Goal: Task Accomplishment & Management: Use online tool/utility

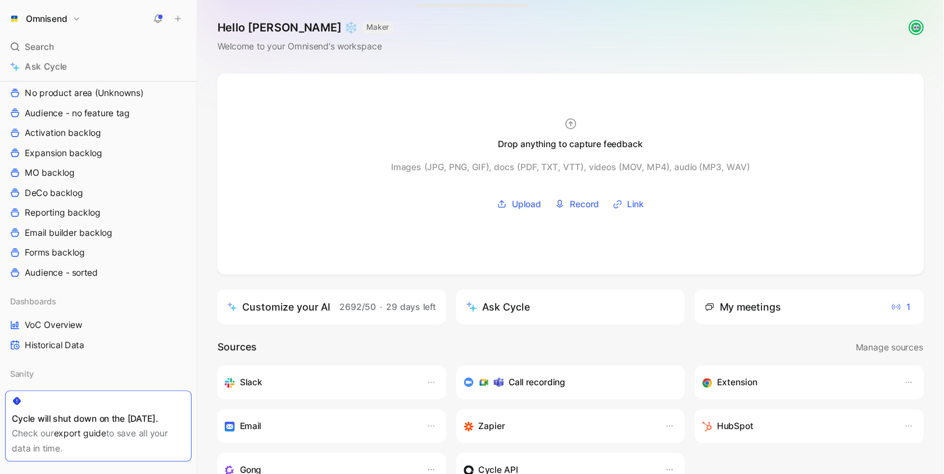
scroll to position [814, 0]
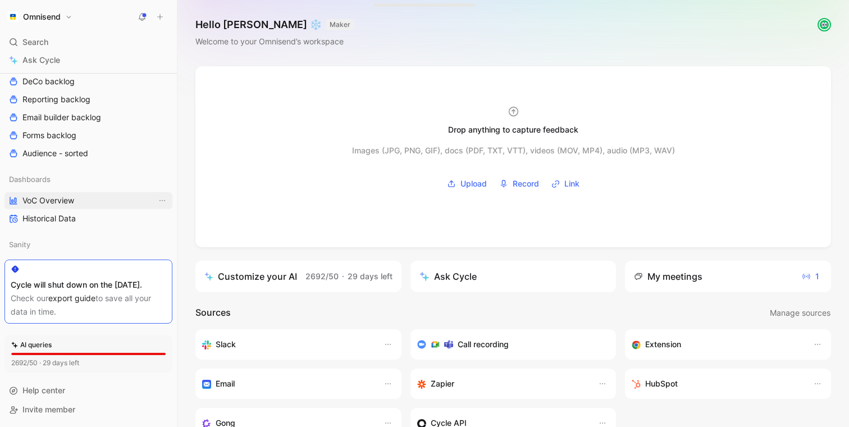
click at [86, 192] on link "VoC Overview" at bounding box center [88, 200] width 168 height 17
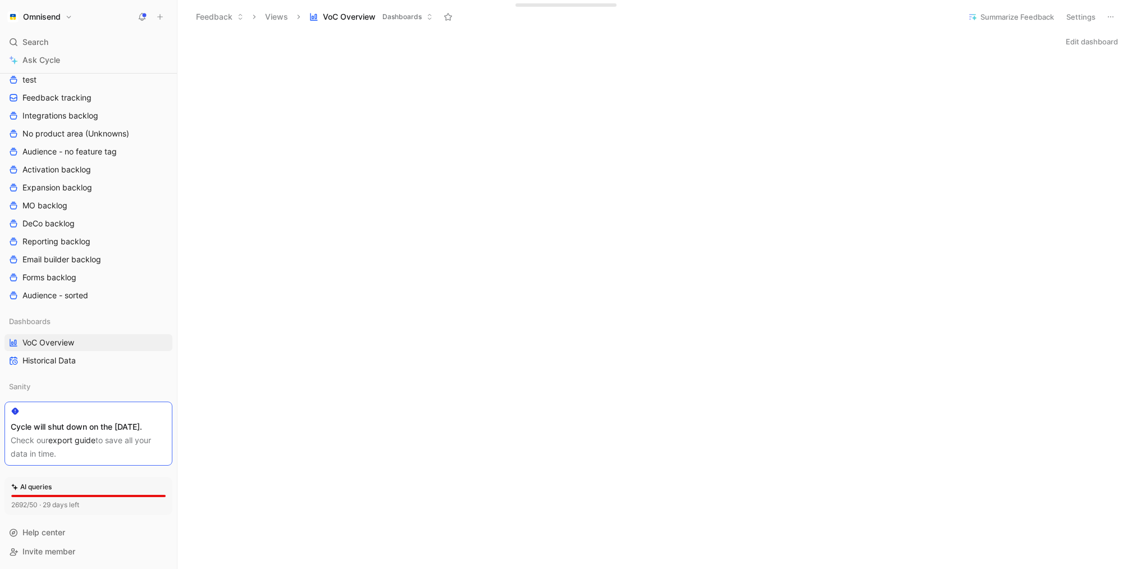
scroll to position [671, 0]
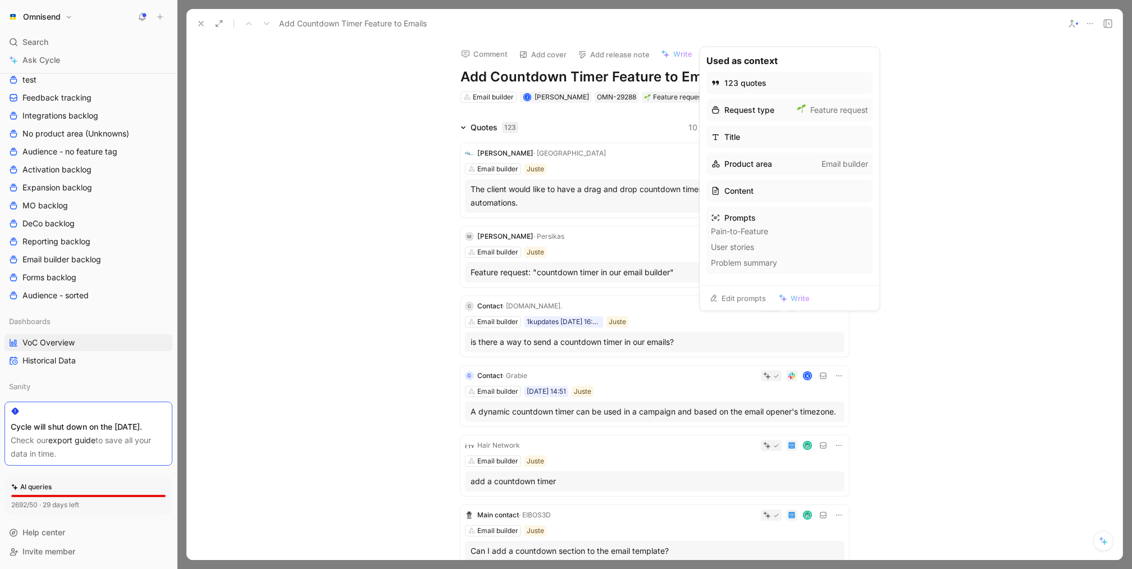
click at [718, 296] on link "Edit prompts" at bounding box center [737, 298] width 67 height 16
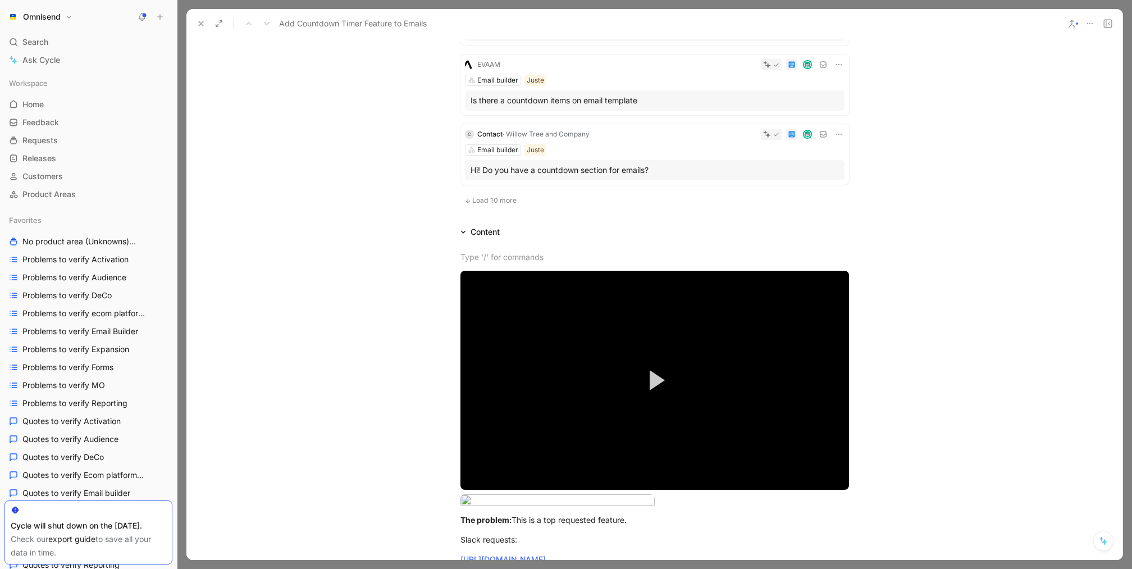
scroll to position [613, 0]
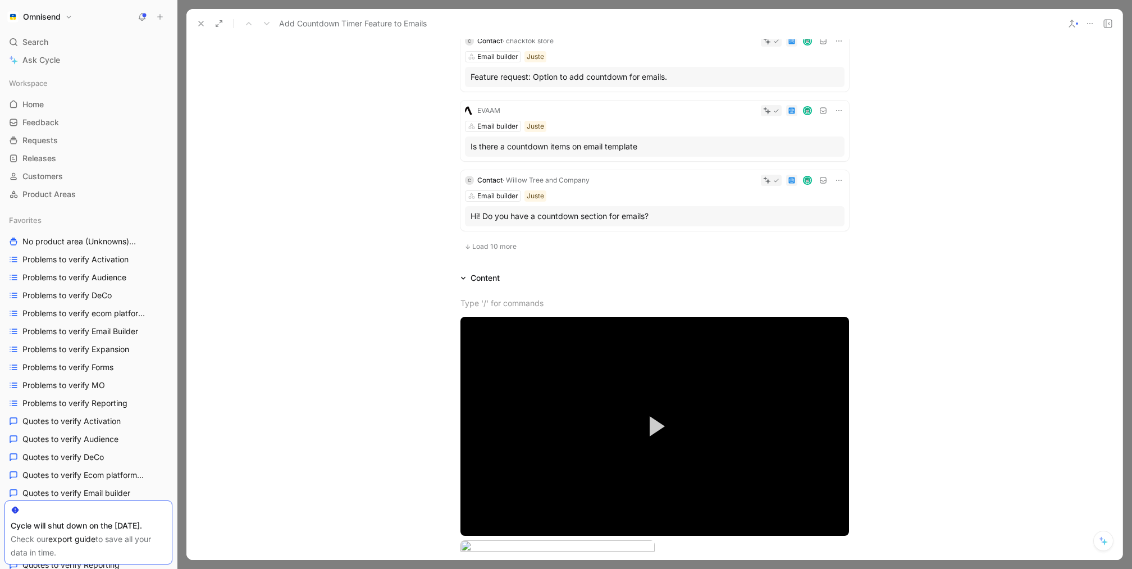
click at [207, 23] on button at bounding box center [201, 24] width 16 height 16
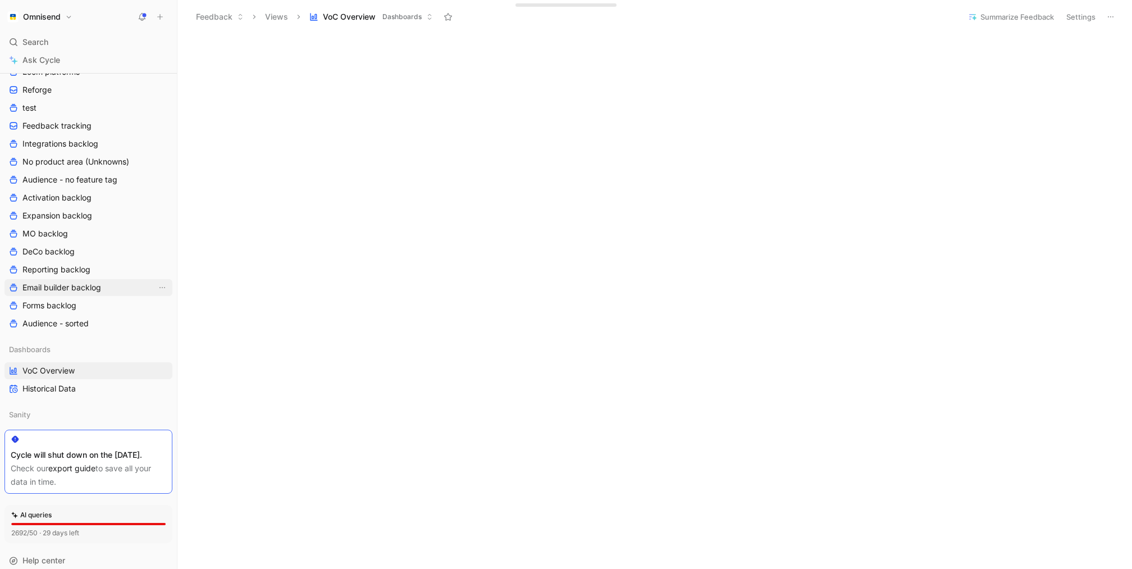
scroll to position [639, 0]
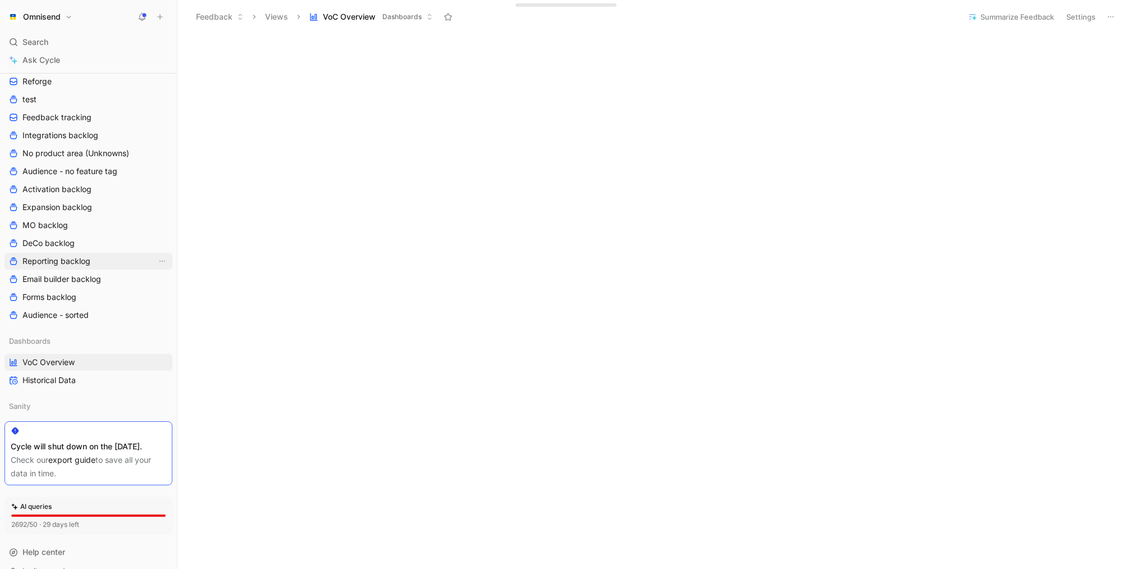
click at [83, 261] on span "Reporting backlog" at bounding box center [56, 261] width 68 height 11
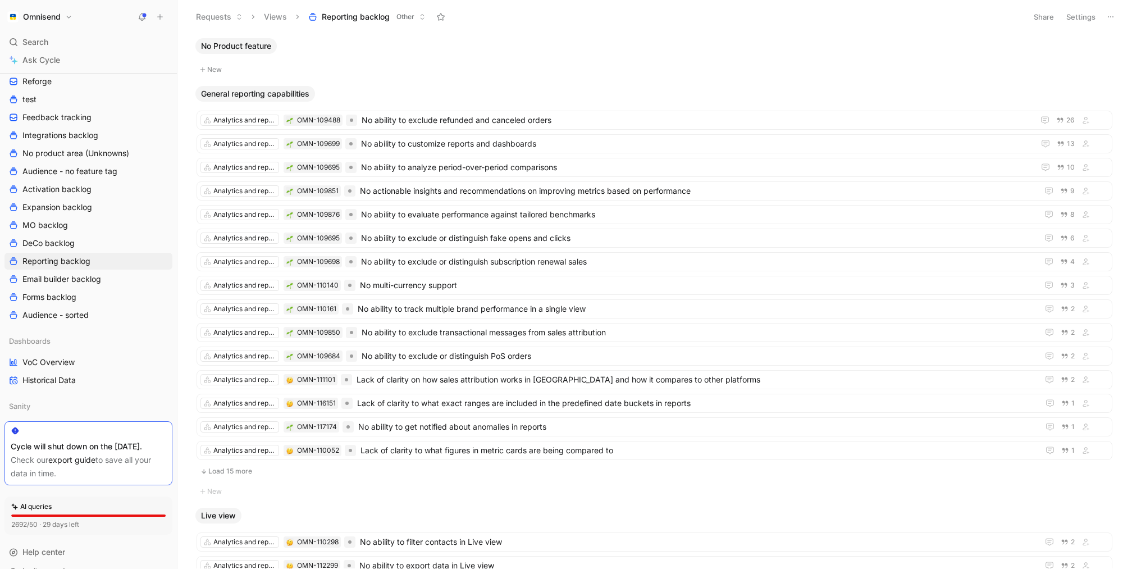
click at [849, 10] on button "Settings" at bounding box center [1081, 17] width 39 height 16
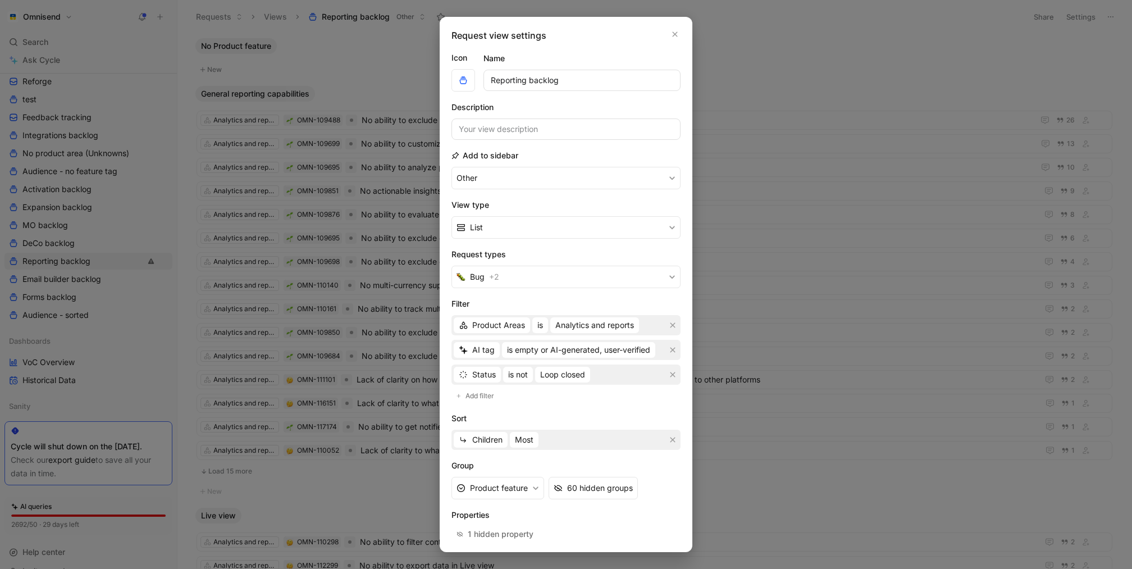
scroll to position [45, 0]
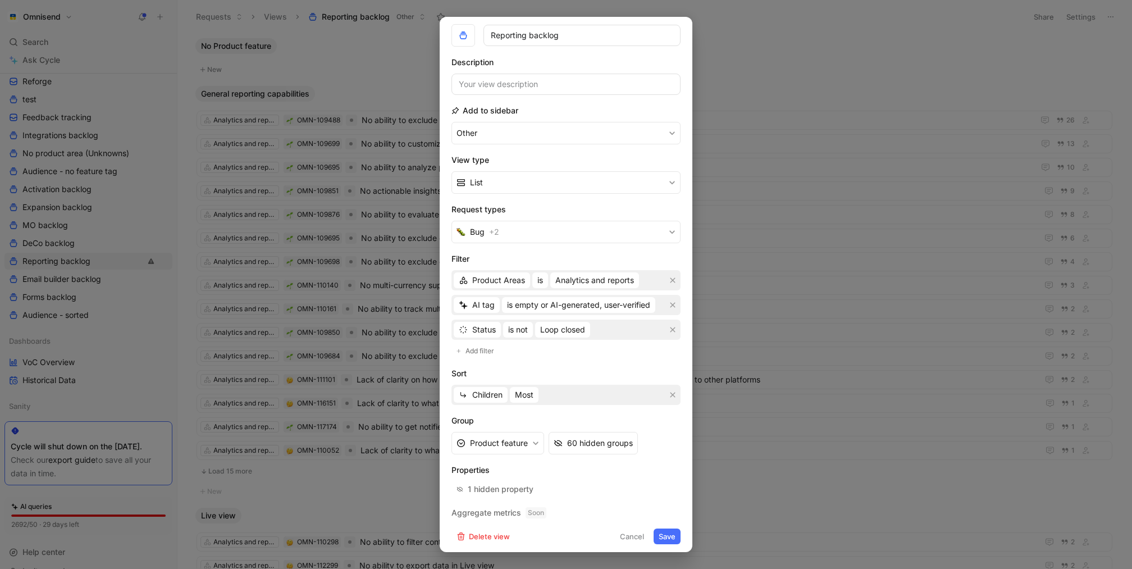
click at [720, 53] on div at bounding box center [566, 284] width 1132 height 569
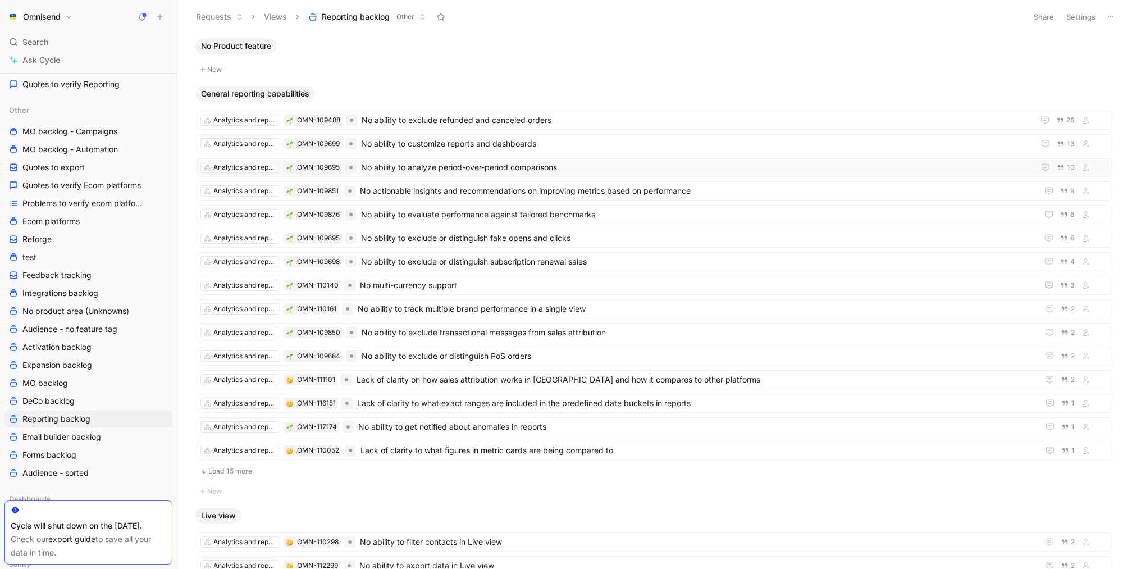
scroll to position [515, 0]
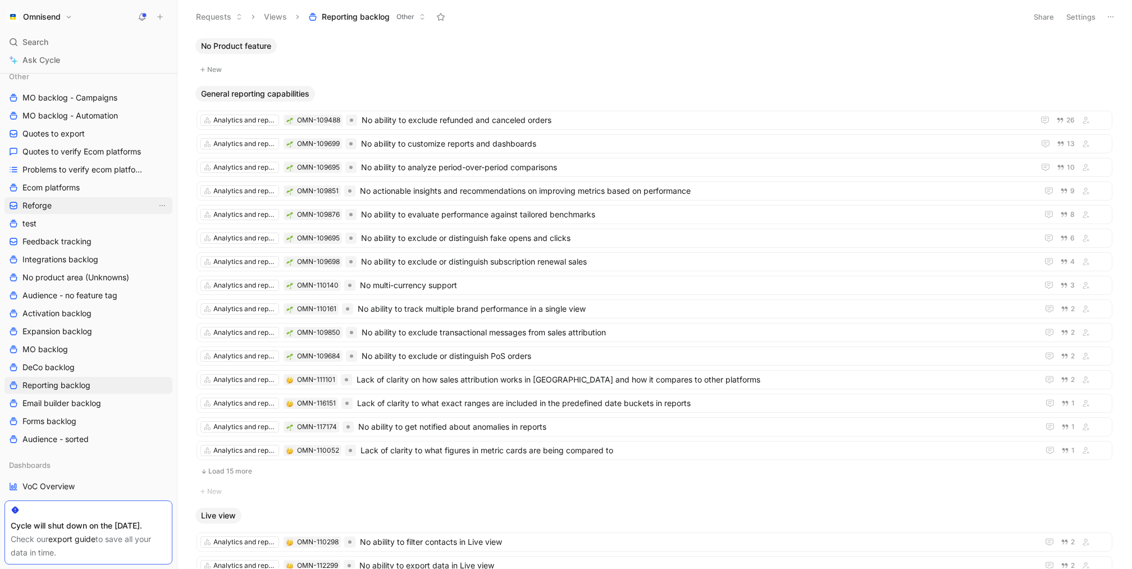
click at [50, 205] on span "Reforge" at bounding box center [36, 205] width 29 height 11
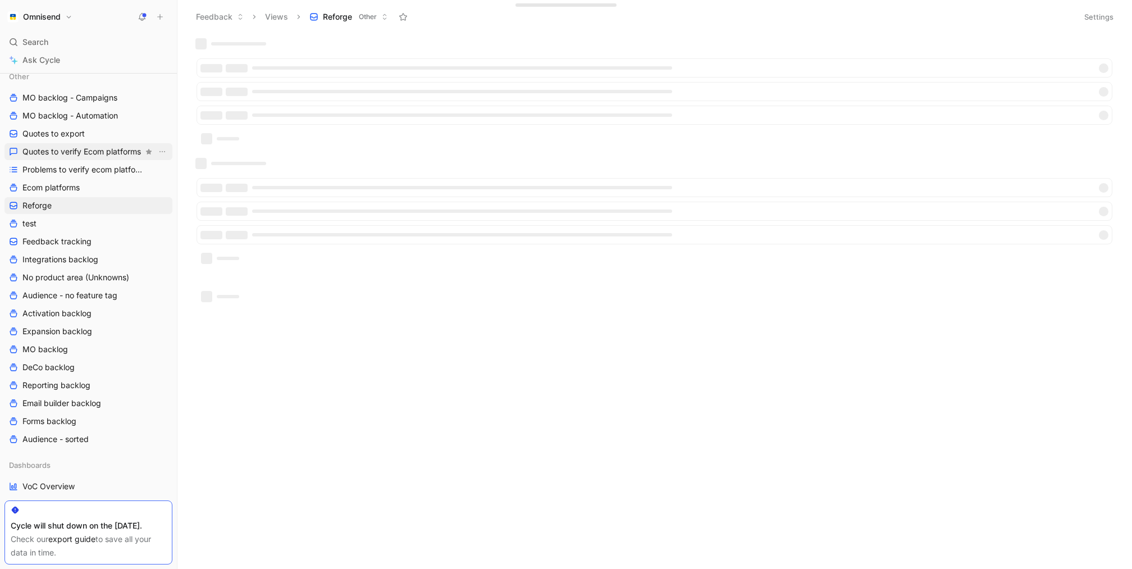
scroll to position [470, 0]
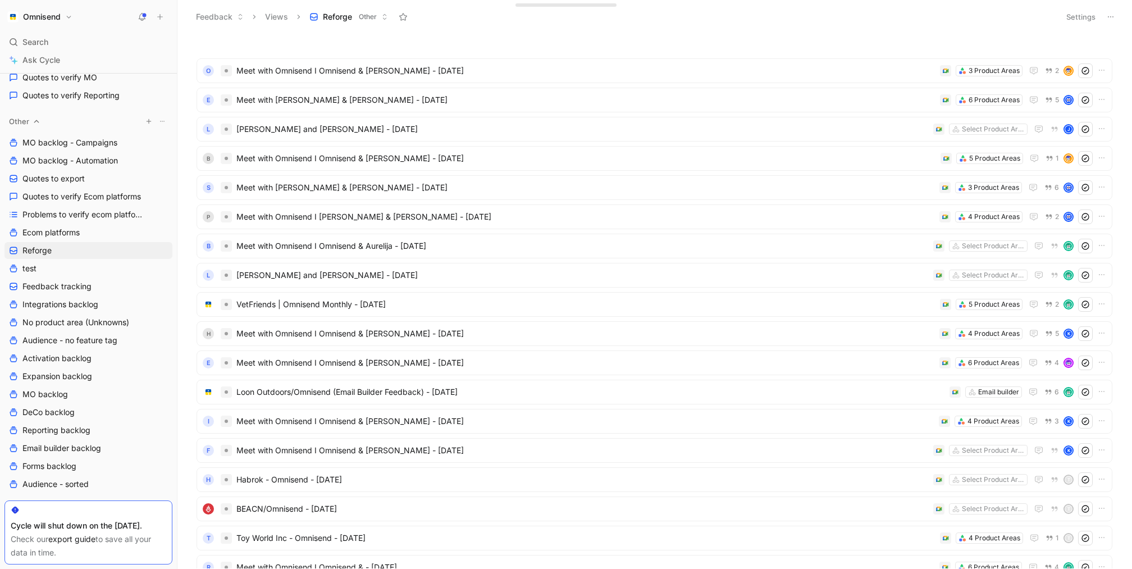
click at [148, 123] on icon "button" at bounding box center [148, 121] width 7 height 7
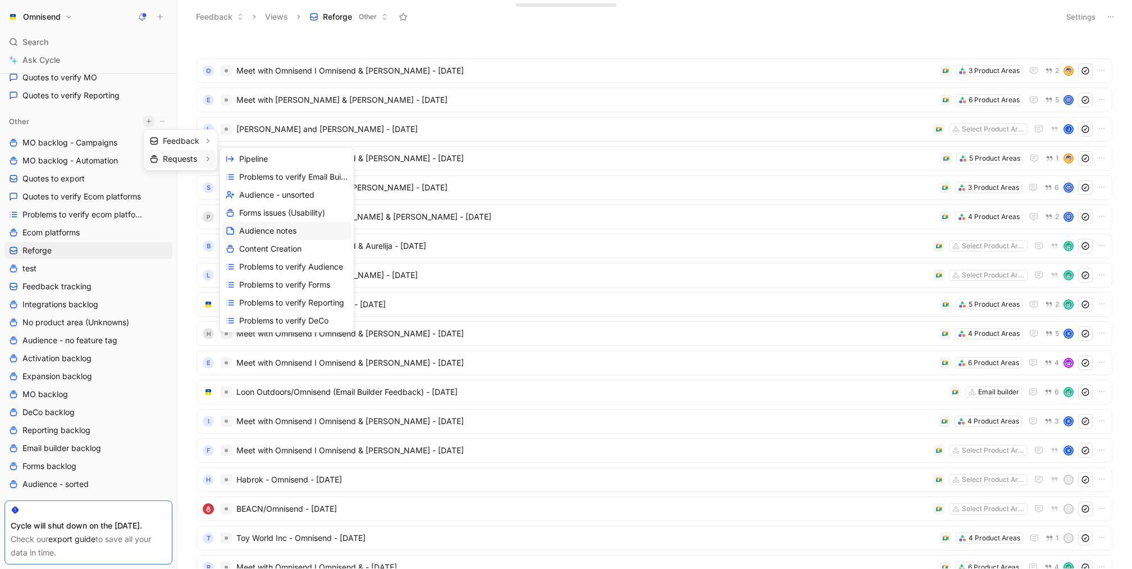
scroll to position [90, 0]
click at [295, 327] on div "Create view" at bounding box center [286, 321] width 129 height 18
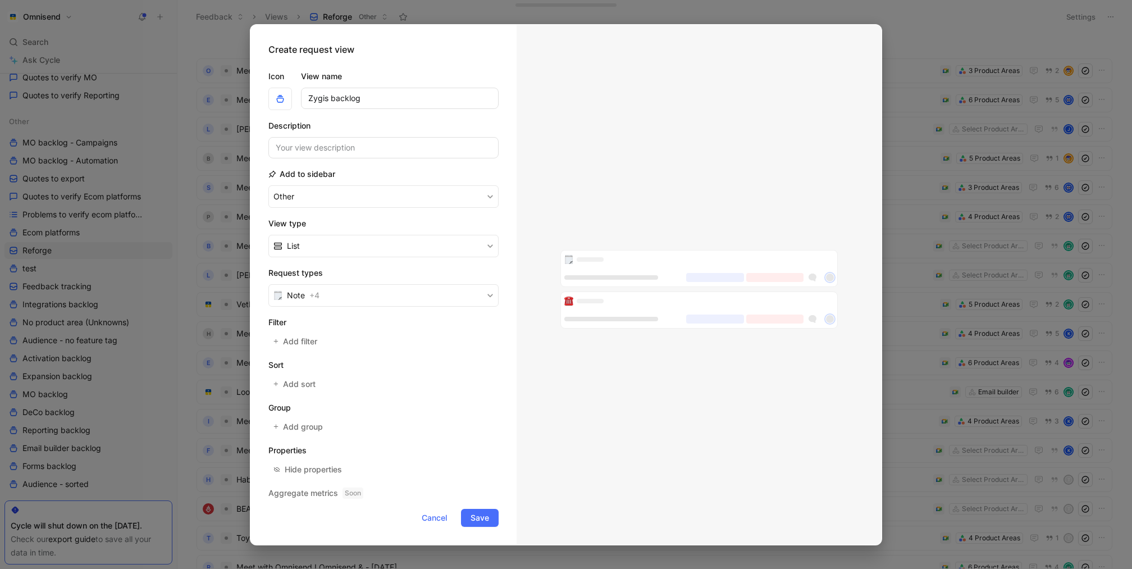
type input "Zygis backlog"
click at [380, 292] on button "Note + 4" at bounding box center [383, 295] width 230 height 22
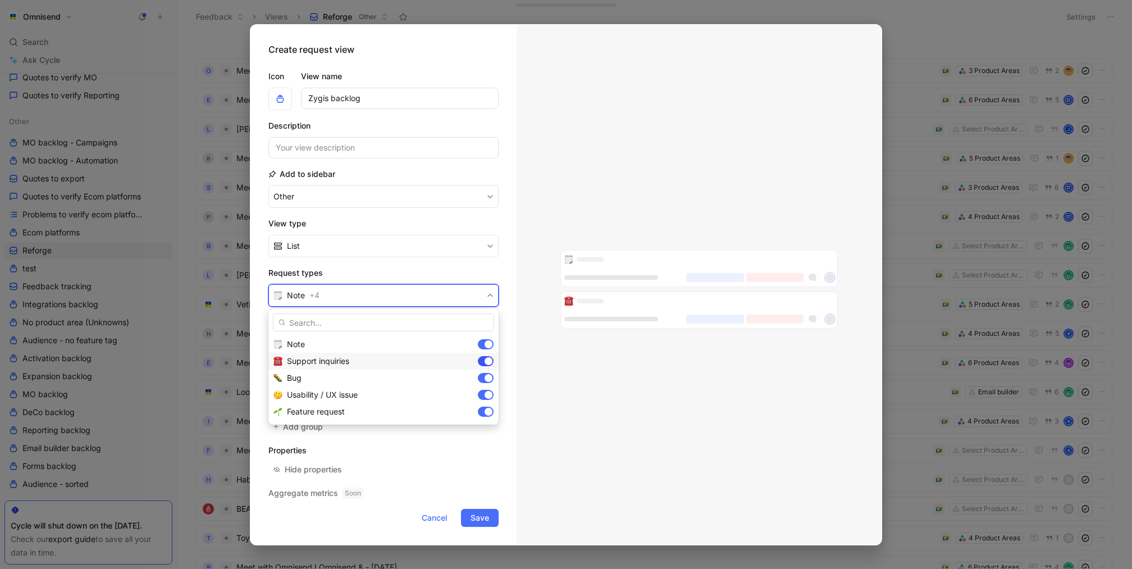
click at [483, 358] on div at bounding box center [486, 361] width 16 height 10
click at [483, 347] on div at bounding box center [486, 344] width 16 height 10
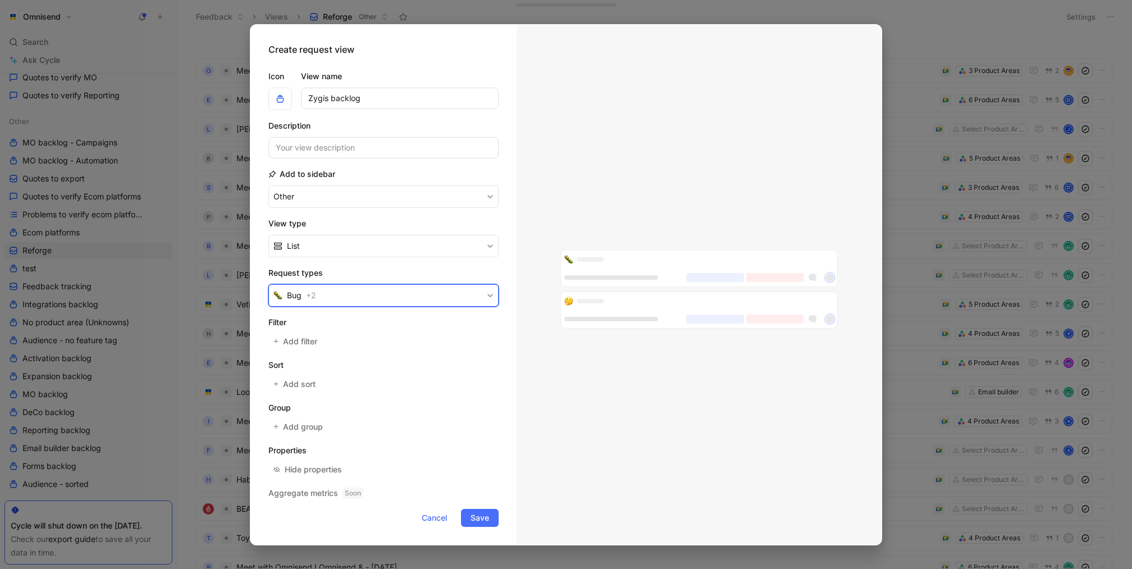
click at [381, 292] on button "Bug + 2" at bounding box center [383, 295] width 230 height 22
click at [487, 379] on div at bounding box center [489, 378] width 8 height 8
click at [306, 386] on span "Add sort" at bounding box center [300, 383] width 34 height 13
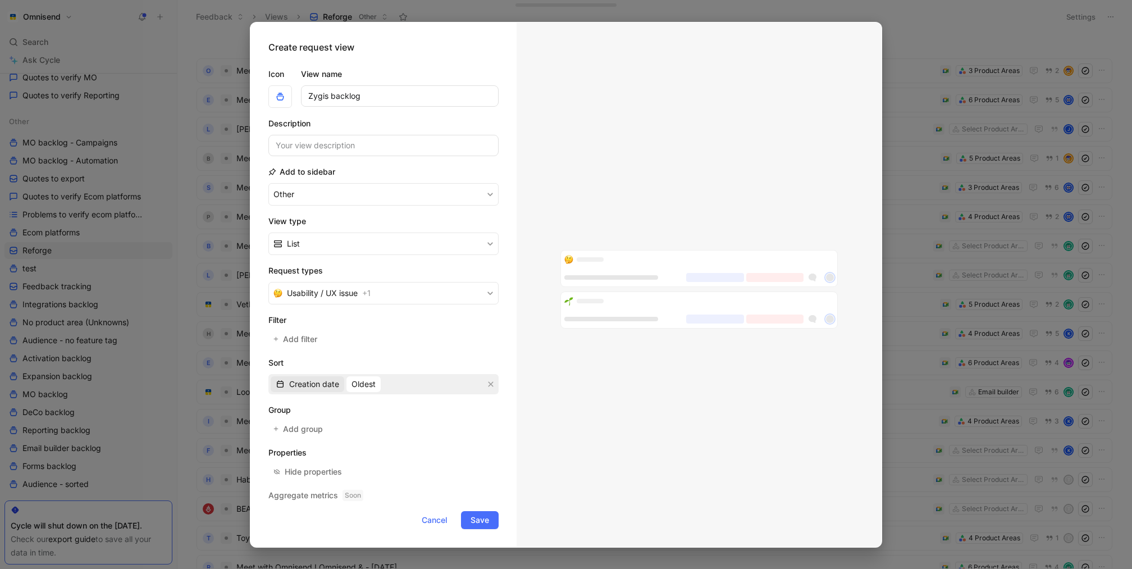
click at [315, 383] on span "Creation date" at bounding box center [314, 383] width 50 height 13
click at [326, 408] on div "Children" at bounding box center [315, 406] width 53 height 13
click at [342, 381] on span "Least" at bounding box center [342, 383] width 20 height 13
click at [370, 421] on div "Most" at bounding box center [366, 423] width 66 height 13
click at [299, 389] on span "Children" at bounding box center [304, 383] width 30 height 13
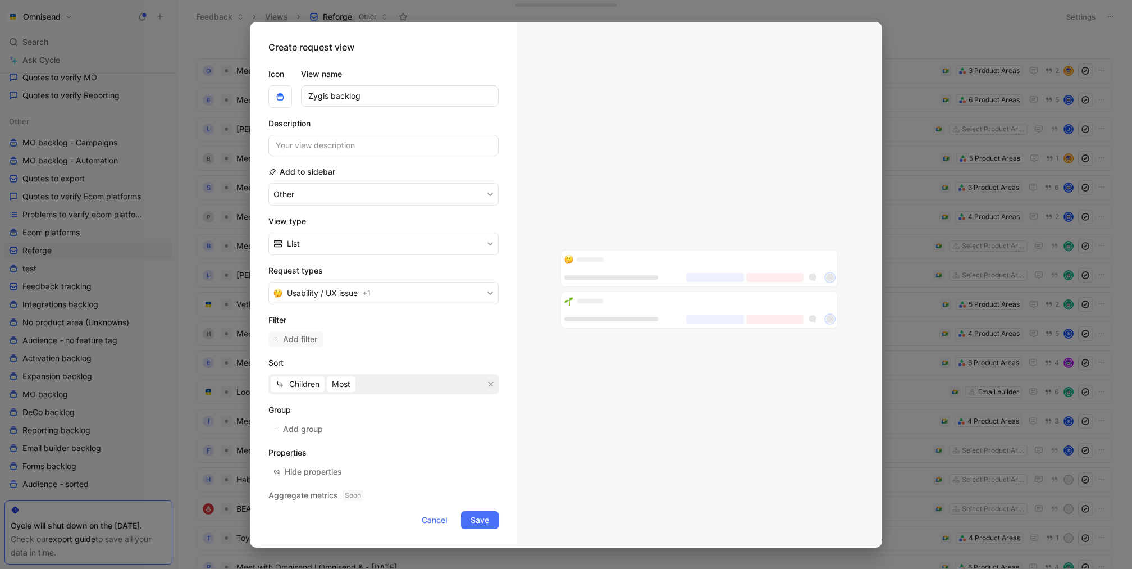
click at [313, 339] on span "Add filter" at bounding box center [300, 339] width 35 height 13
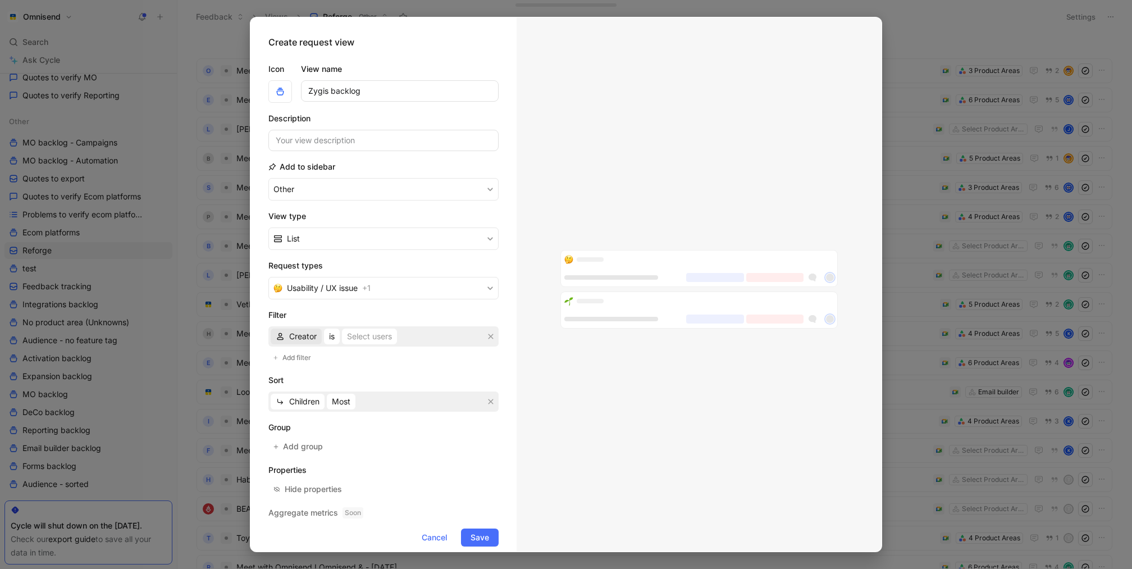
click at [311, 332] on span "Creator" at bounding box center [303, 336] width 28 height 13
click at [321, 426] on div "Status" at bounding box center [318, 424] width 58 height 13
click at [334, 334] on button "is" at bounding box center [328, 337] width 16 height 16
click at [348, 375] on div "is not" at bounding box center [358, 374] width 66 height 13
click at [370, 338] on div "Select statuses" at bounding box center [385, 336] width 56 height 13
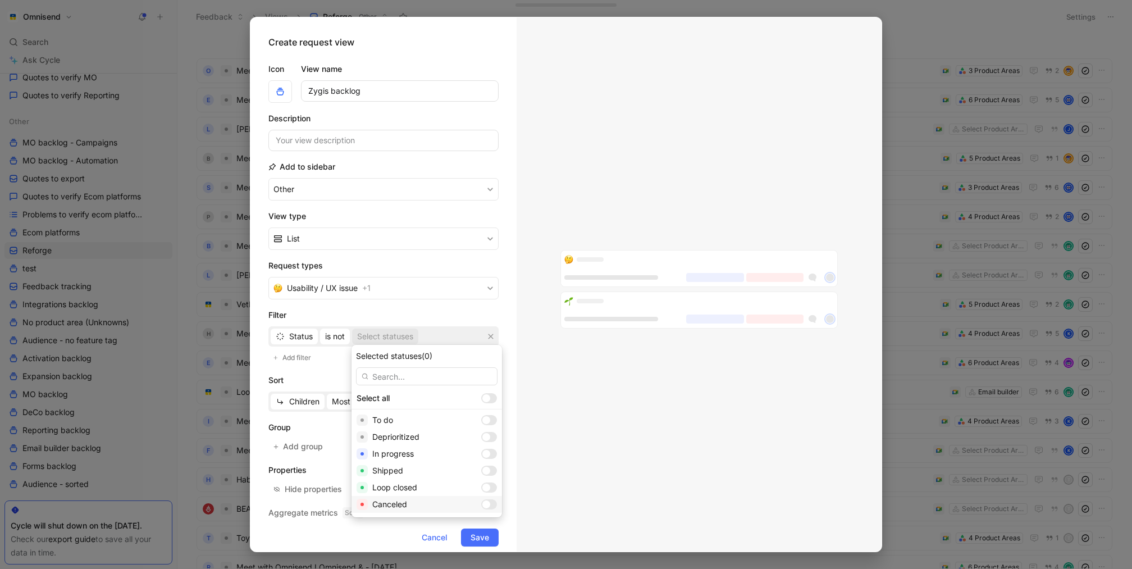
click at [483, 426] on div at bounding box center [487, 504] width 8 height 8
click at [483, 426] on div at bounding box center [487, 488] width 8 height 8
click at [463, 426] on div "Shipped" at bounding box center [427, 470] width 151 height 17
click at [481, 426] on div at bounding box center [489, 437] width 16 height 10
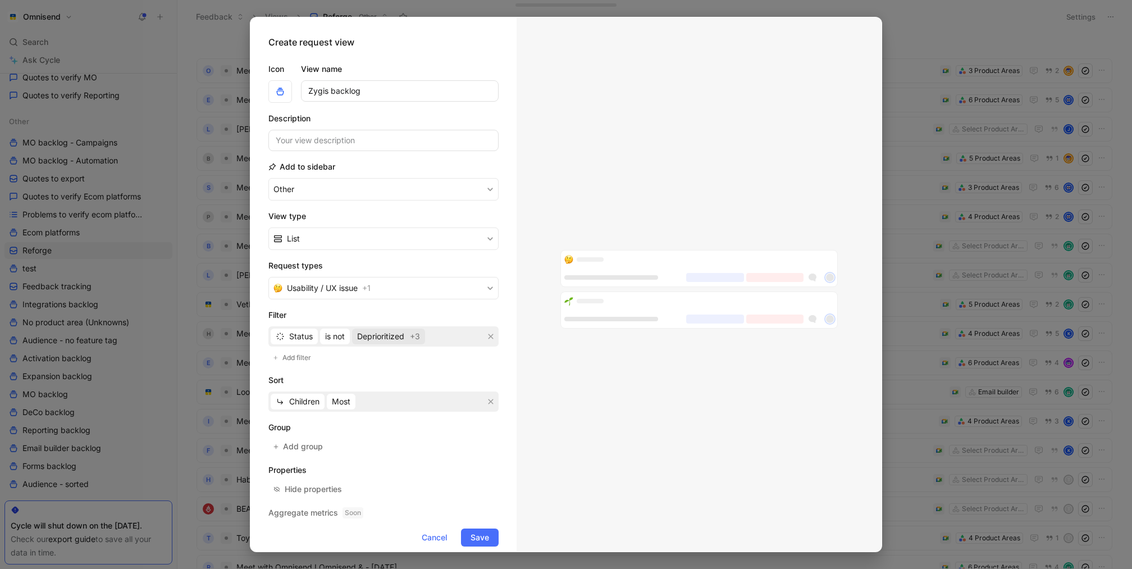
click at [395, 339] on span "Deprioritized" at bounding box center [380, 336] width 47 height 13
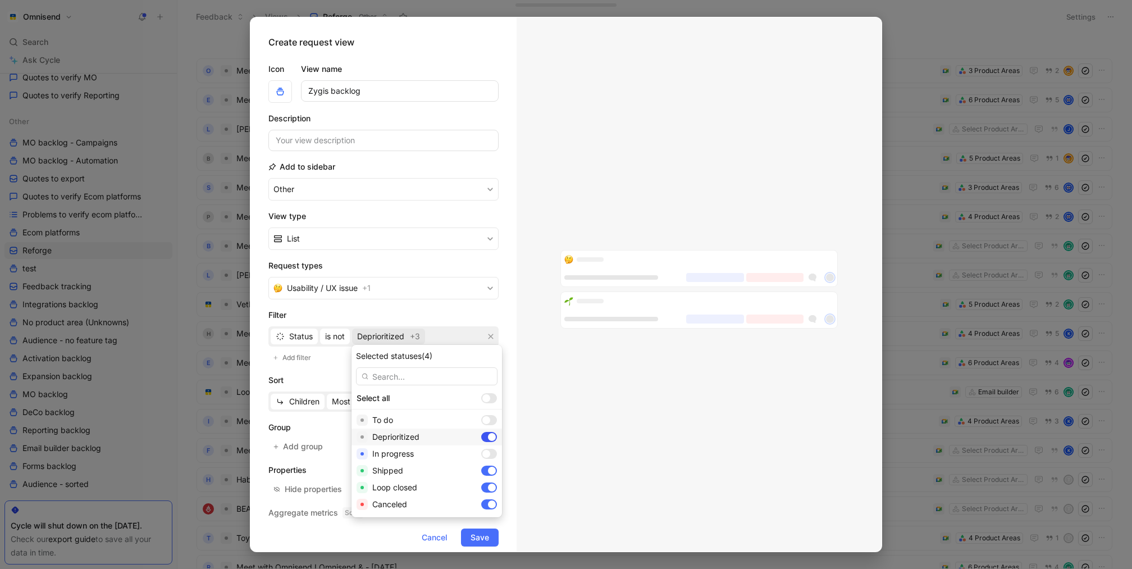
click at [481, 426] on div at bounding box center [489, 437] width 16 height 10
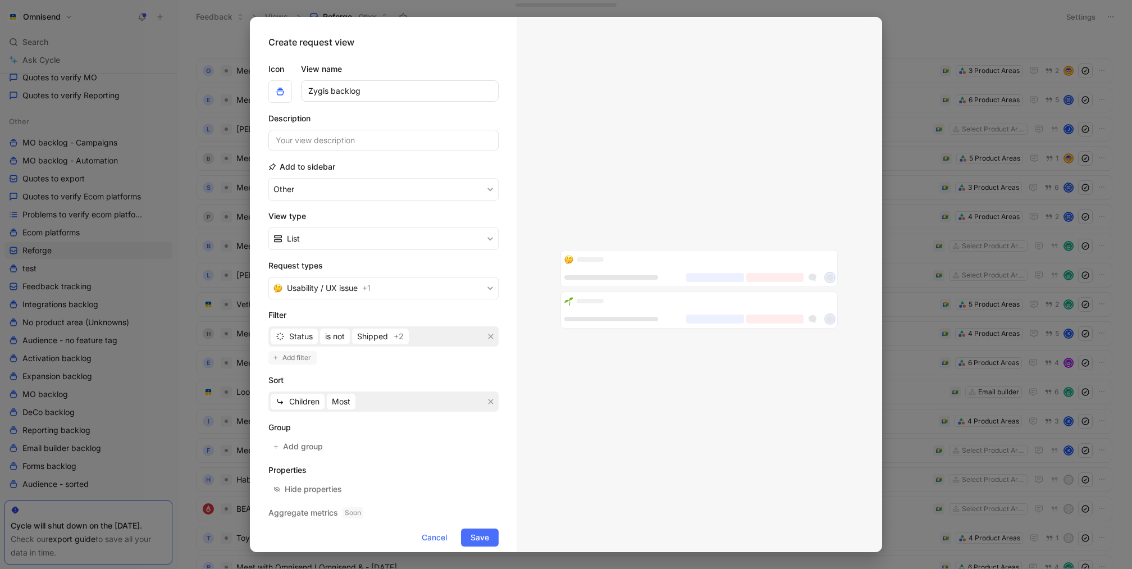
click at [295, 359] on span "Add filter" at bounding box center [298, 357] width 30 height 11
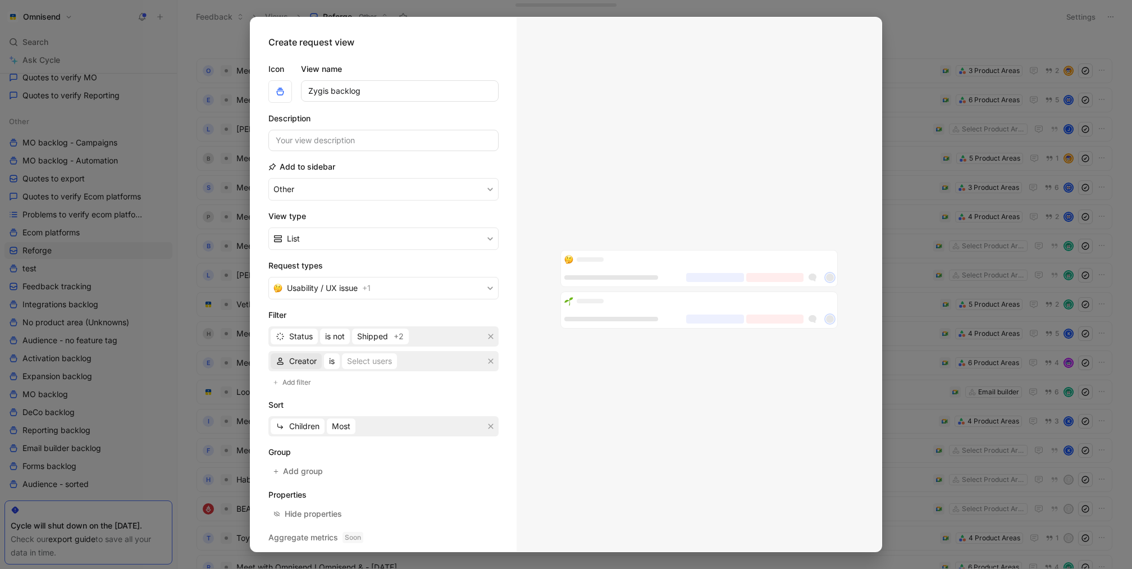
click at [301, 363] on span "Creator" at bounding box center [303, 360] width 28 height 13
click at [328, 407] on div "AI tag" at bounding box center [311, 399] width 81 height 17
click at [384, 363] on span "is AI-generated, not verified" at bounding box center [375, 360] width 103 height 13
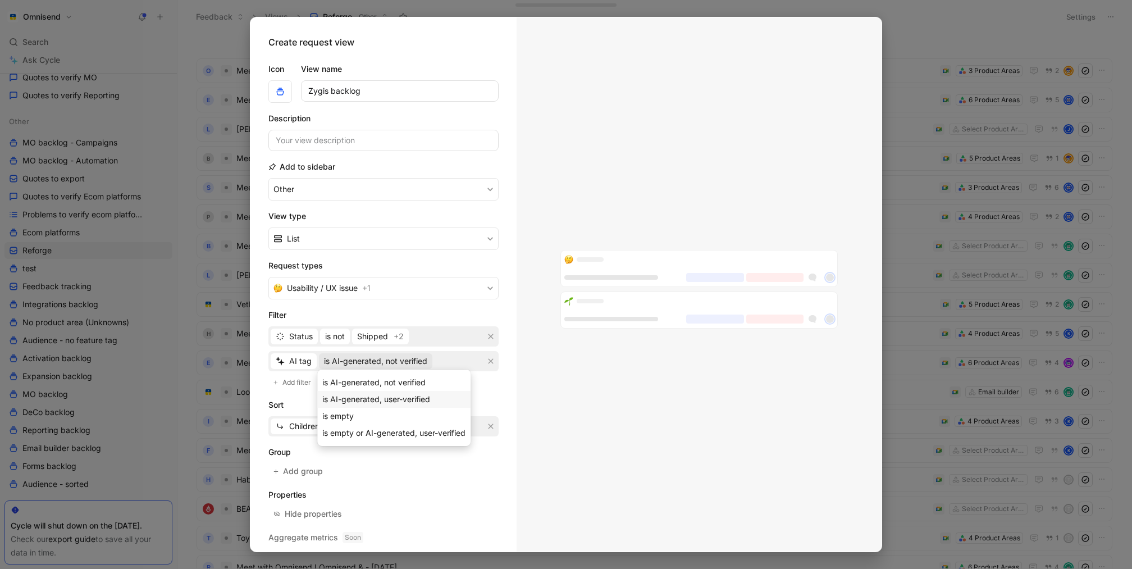
click at [403, 403] on span "is AI-generated, user-verified" at bounding box center [376, 399] width 108 height 10
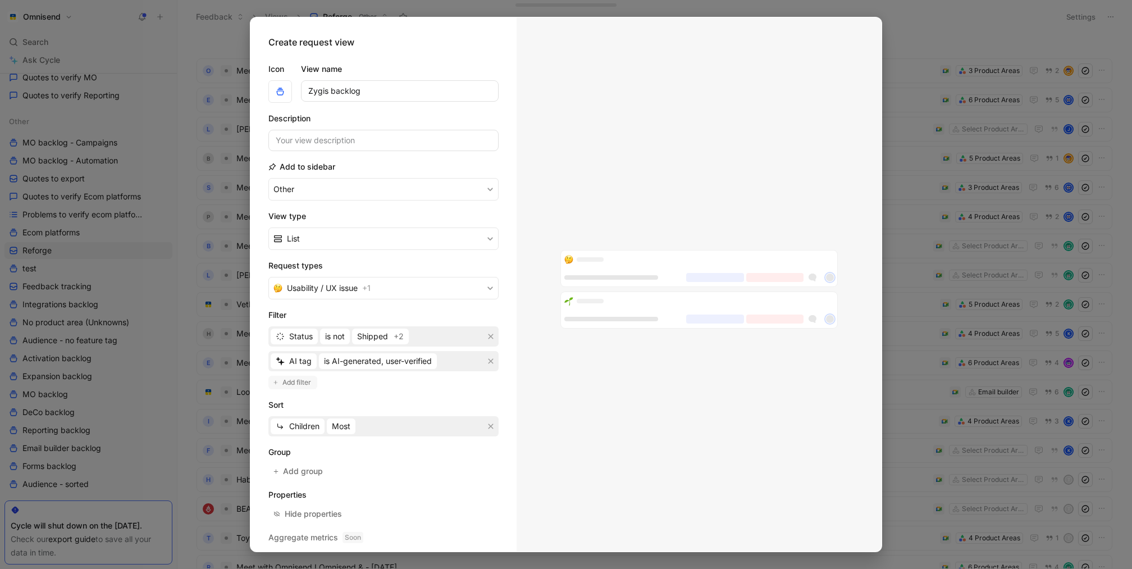
click at [292, 379] on span "Add filter" at bounding box center [298, 382] width 30 height 11
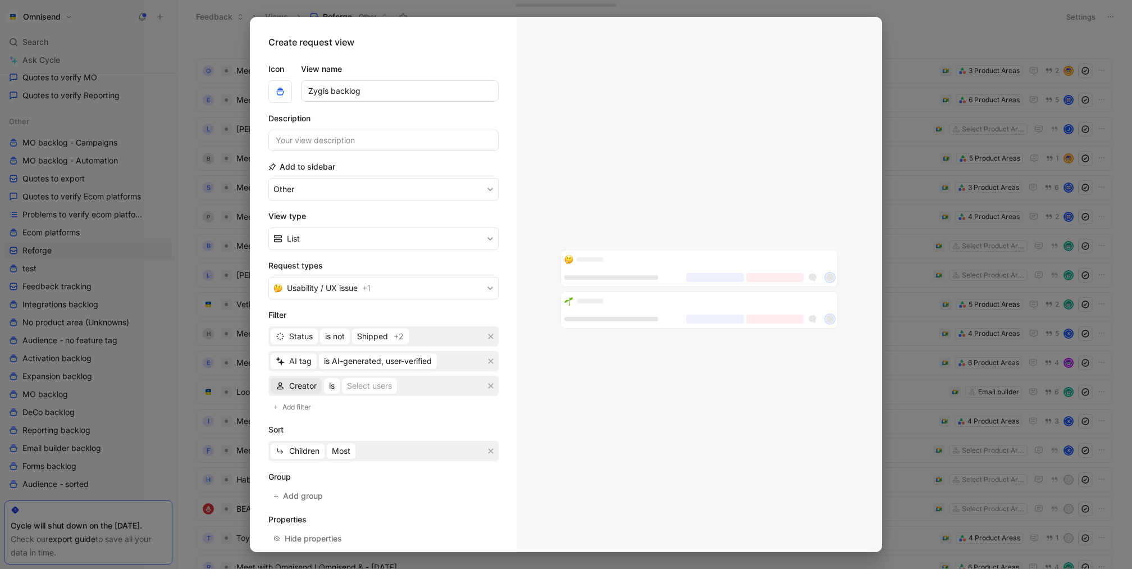
click at [307, 390] on span "Creator" at bounding box center [303, 385] width 28 height 13
click at [490, 383] on icon "button" at bounding box center [491, 386] width 7 height 7
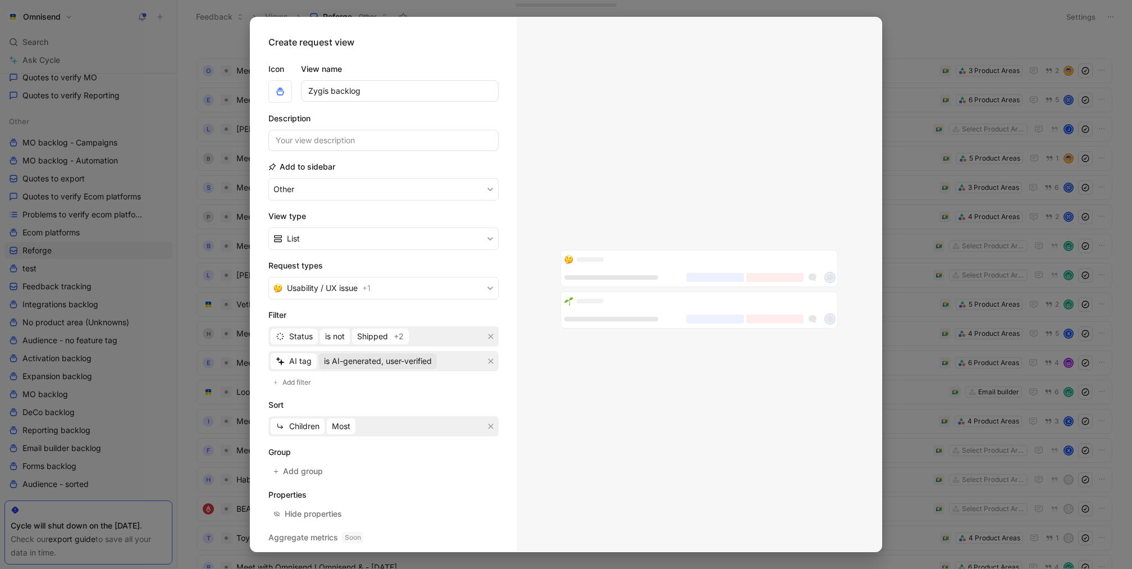
click at [389, 364] on span "is AI-generated, user-verified" at bounding box center [378, 360] width 108 height 13
click at [412, 426] on span "is empty or AI-generated, user-verified" at bounding box center [393, 433] width 143 height 10
click at [283, 385] on span "Add filter" at bounding box center [298, 382] width 30 height 11
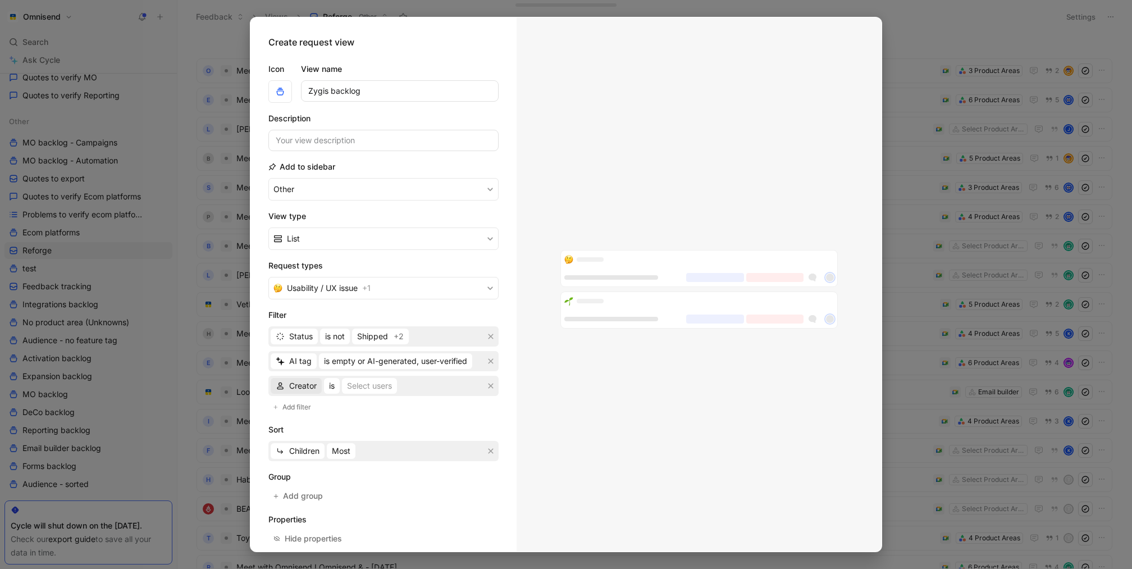
click at [307, 386] on span "Creator" at bounding box center [303, 385] width 28 height 13
click at [488, 388] on button "button" at bounding box center [490, 385] width 11 height 11
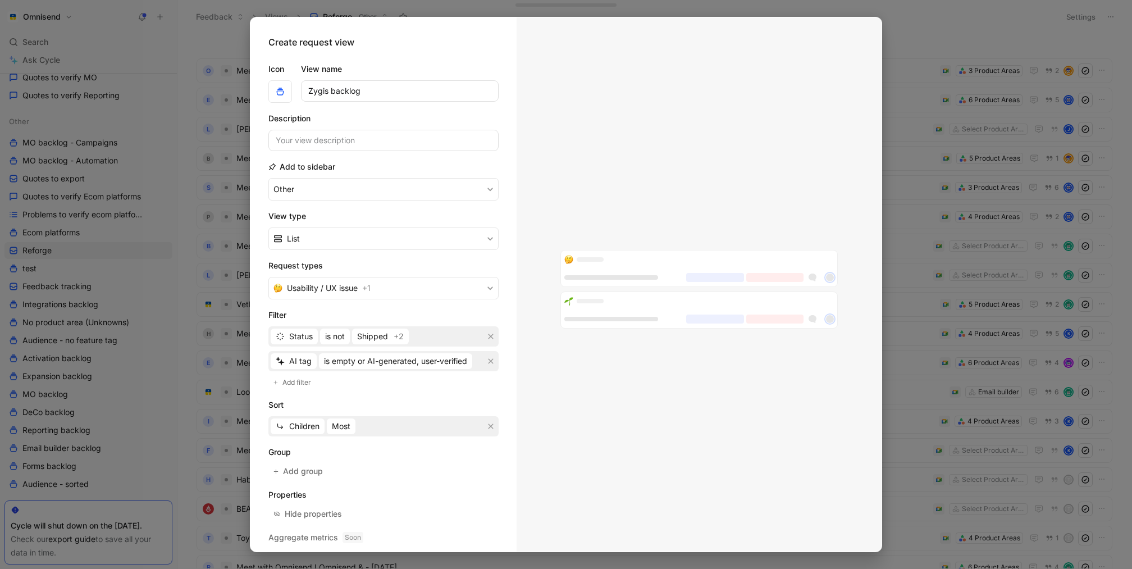
scroll to position [34, 0]
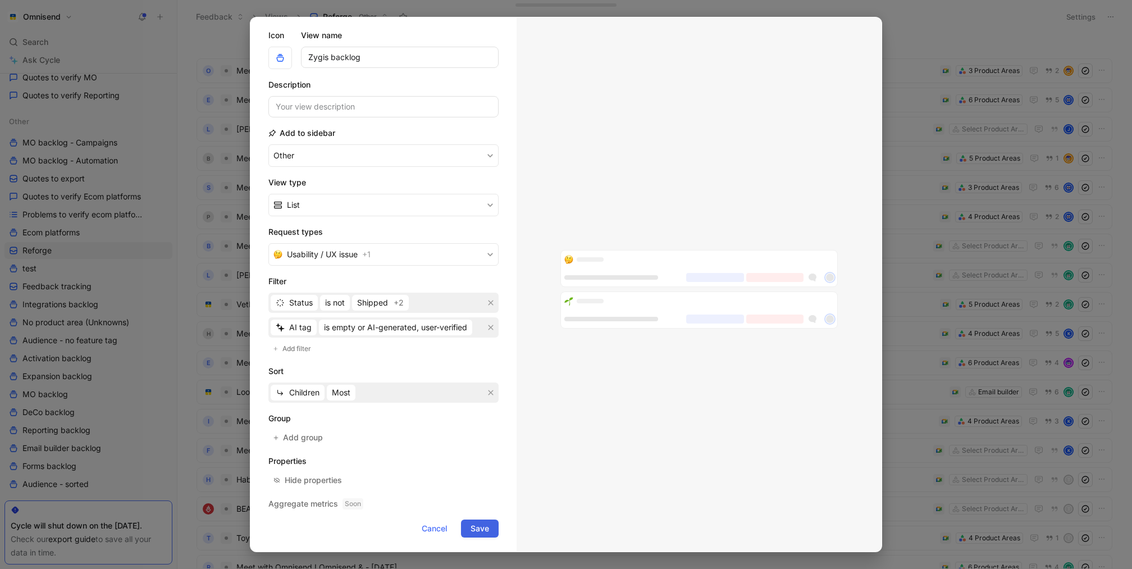
click at [490, 426] on button "Save" at bounding box center [480, 529] width 38 height 18
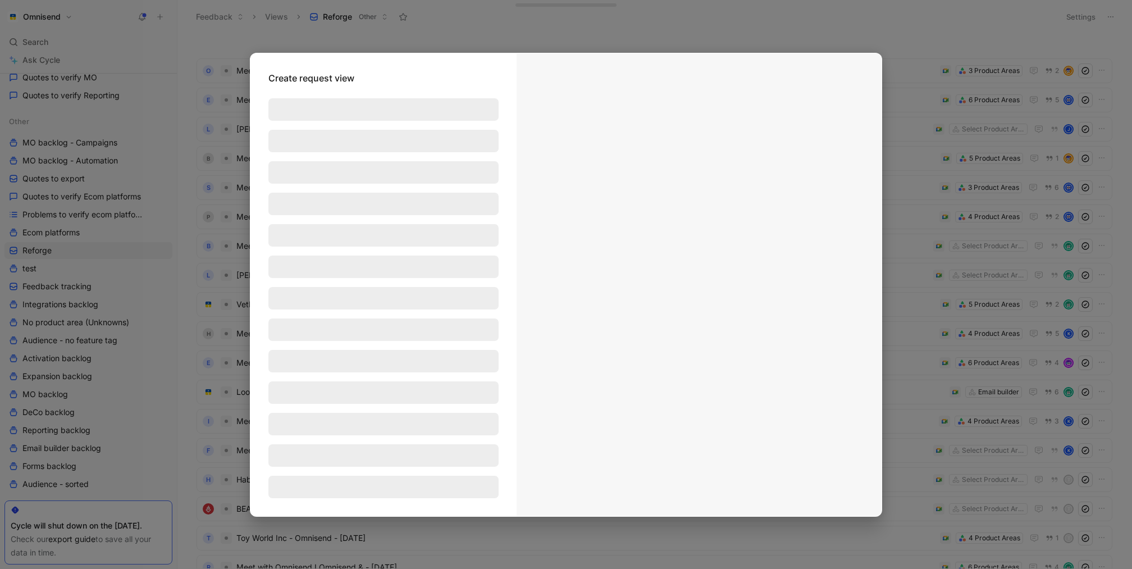
scroll to position [0, 0]
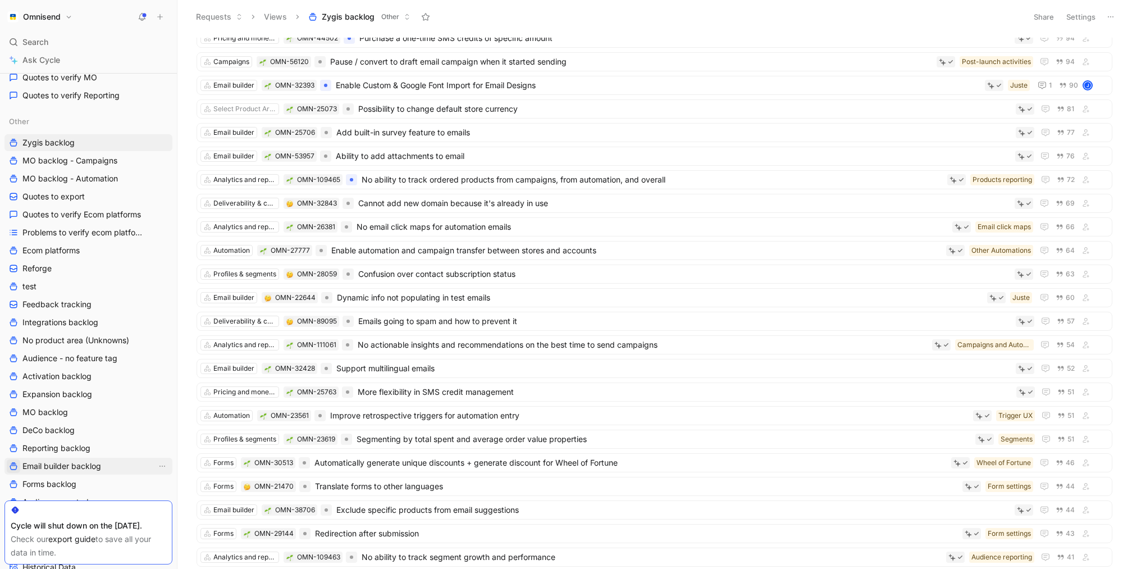
scroll to position [689, 0]
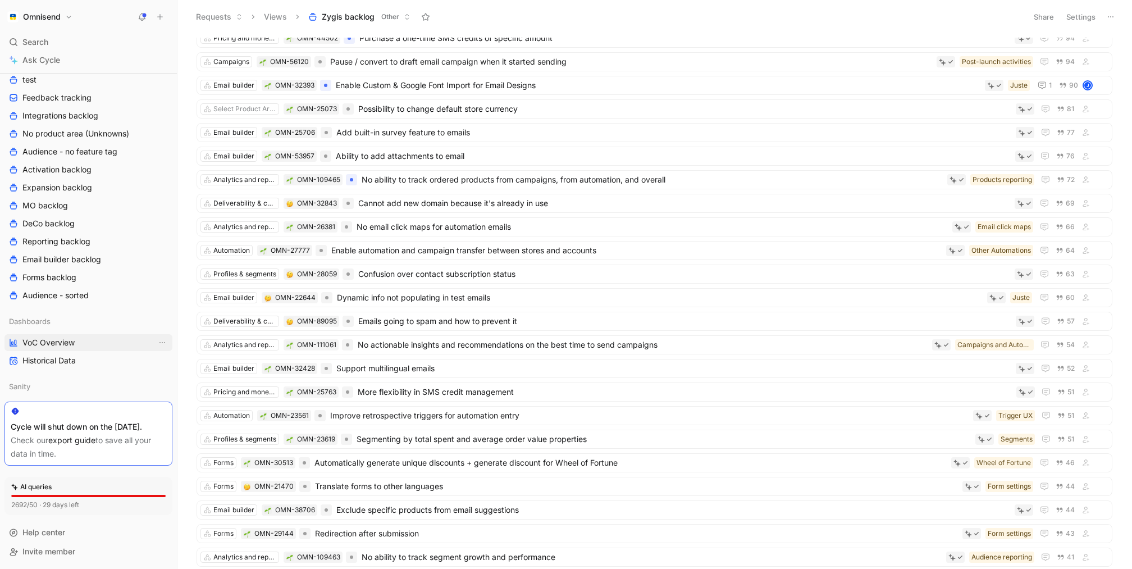
click at [63, 337] on span "VoC Overview" at bounding box center [48, 342] width 52 height 11
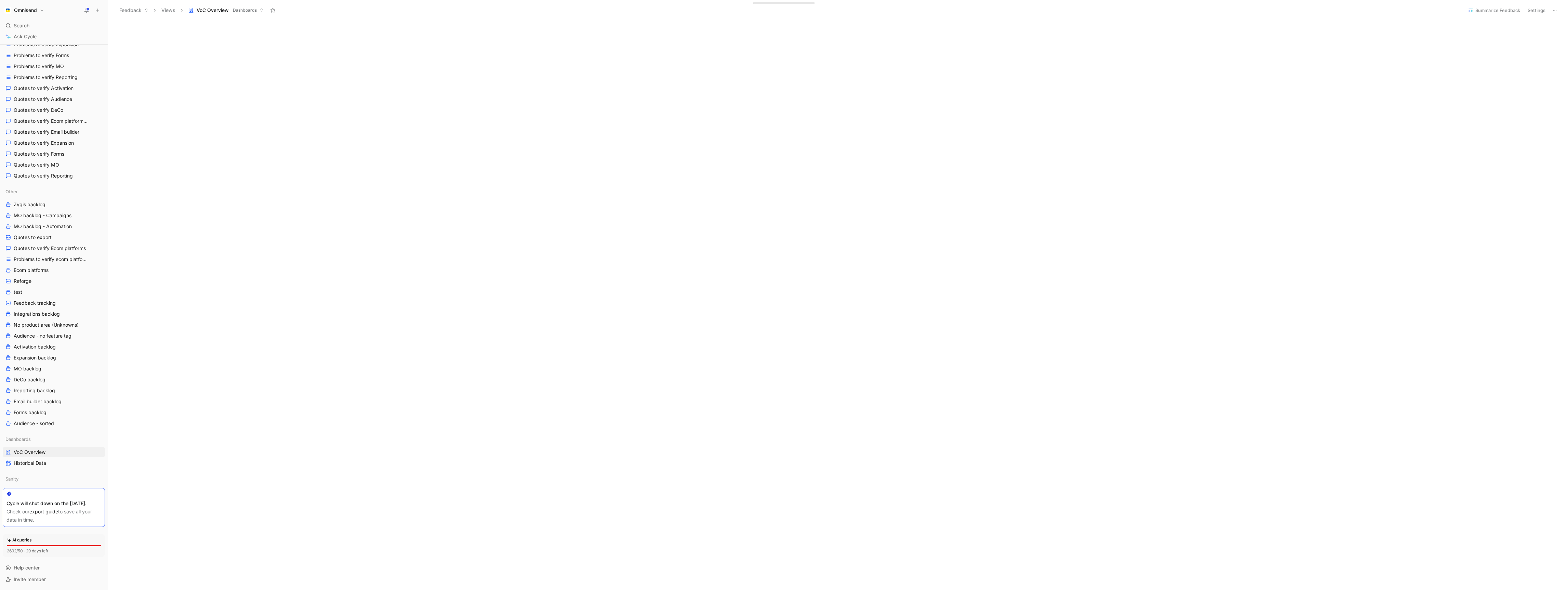
scroll to position [240, 0]
